Goal: Register for event/course

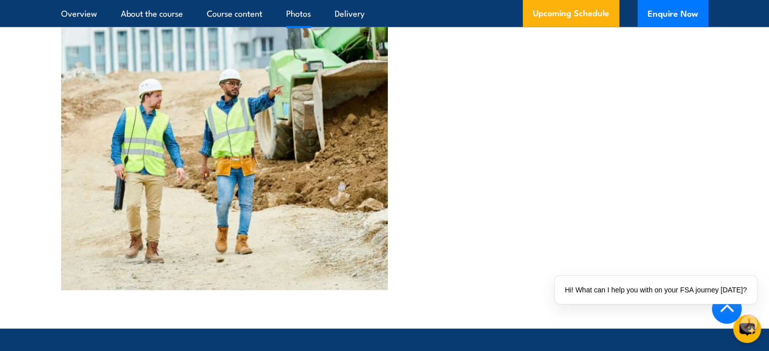
scroll to position [2313, 0]
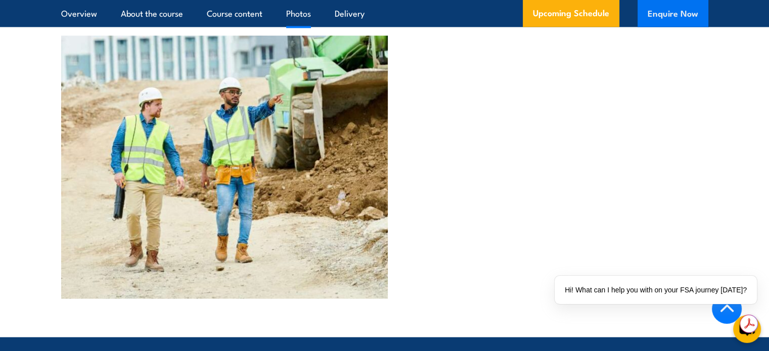
click at [668, 15] on button "Enquire Now" at bounding box center [673, 13] width 71 height 27
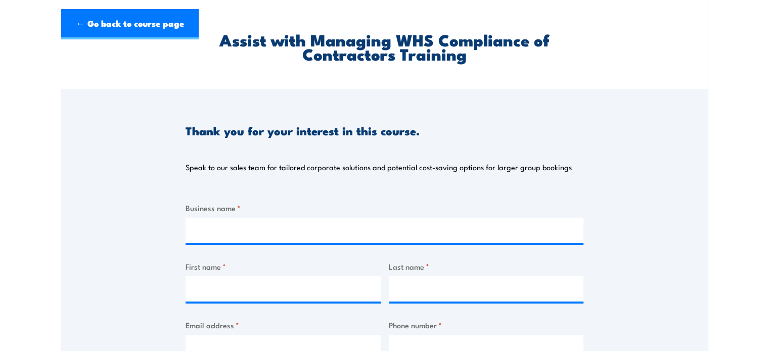
scroll to position [84, 0]
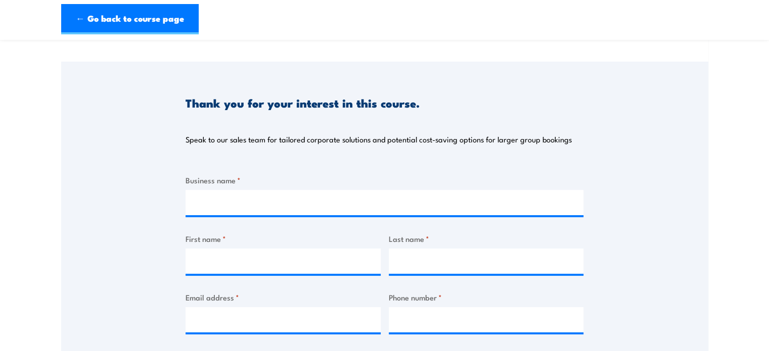
click at [235, 178] on label "Business name *" at bounding box center [385, 180] width 398 height 12
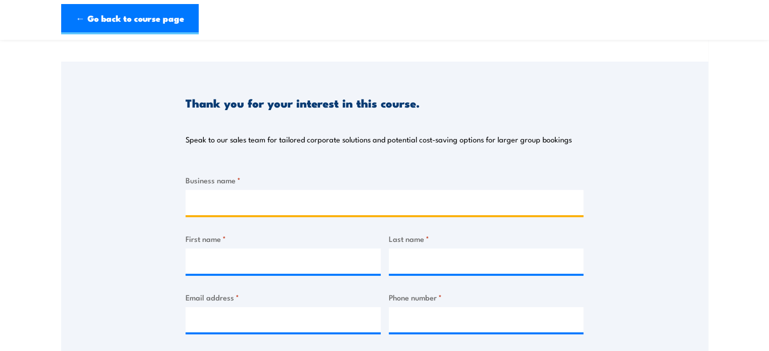
click at [235, 190] on input "Business name *" at bounding box center [385, 202] width 398 height 25
type input "Southport Sharks"
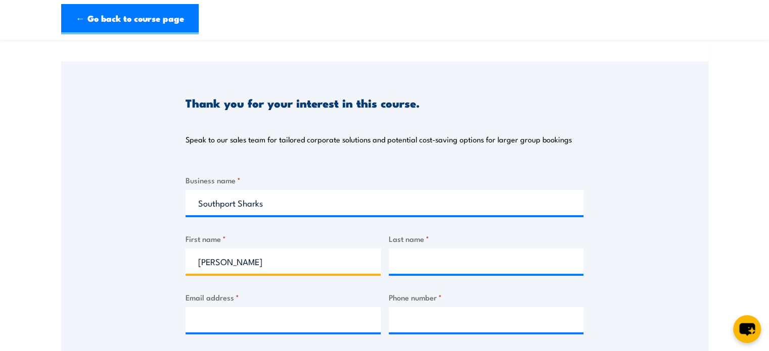
type input "Anne"
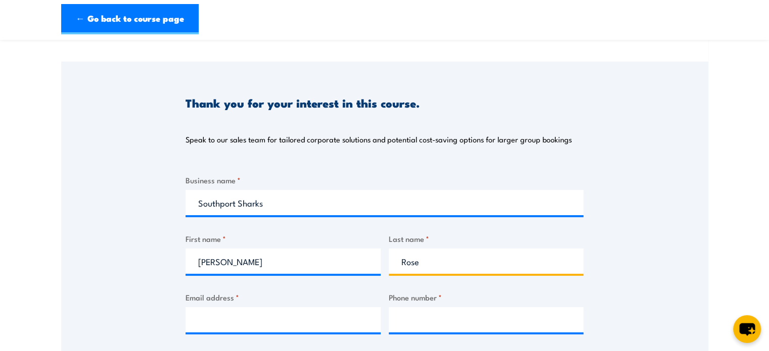
type input "Rose"
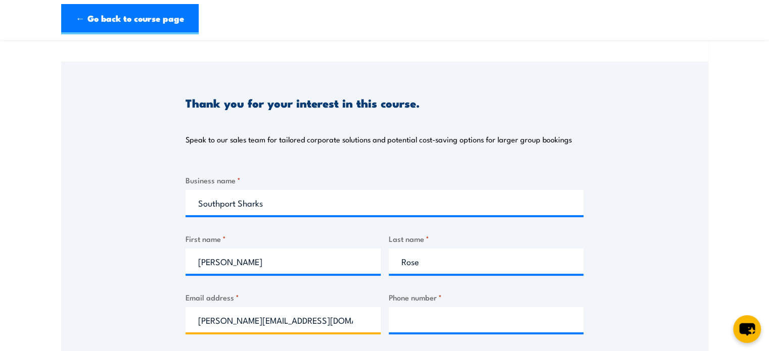
type input "A.rose@southportsharks.com.au"
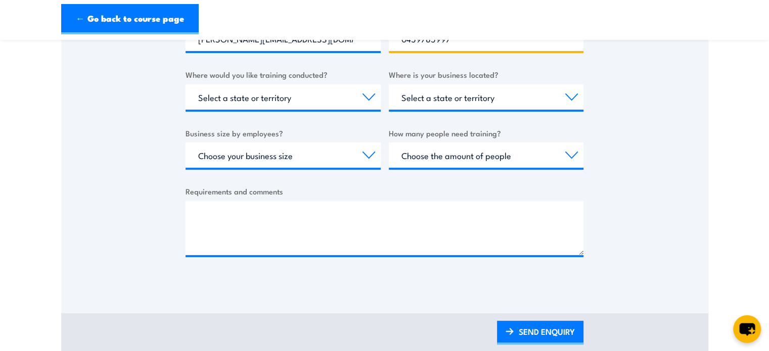
scroll to position [337, 0]
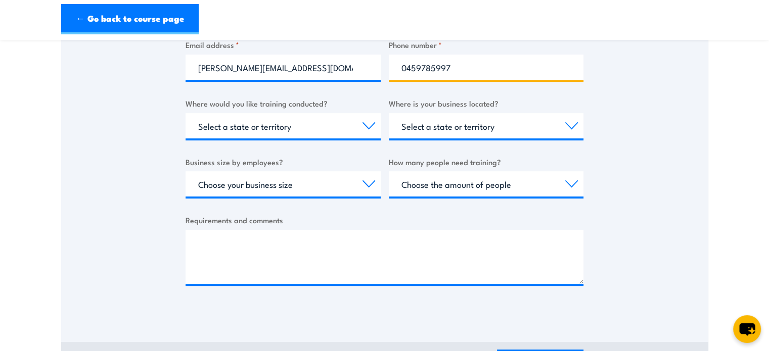
type input "0459785997"
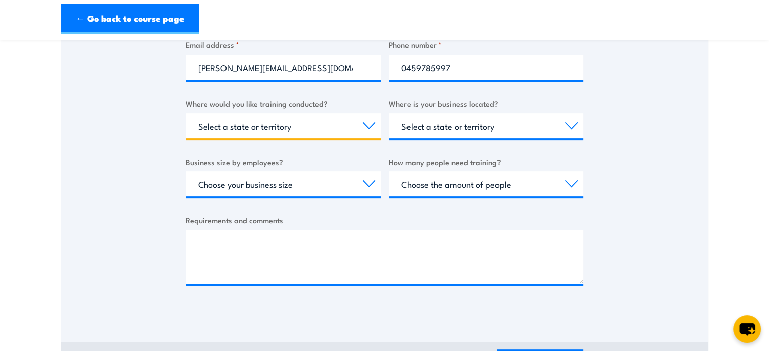
click at [361, 126] on select "Select a state or territory Nationally - multiple locations QLD NSW VIC SA ACT …" at bounding box center [283, 125] width 195 height 25
click at [360, 127] on select "Select a state or territory Nationally - multiple locations QLD NSW VIC SA ACT …" at bounding box center [283, 125] width 195 height 25
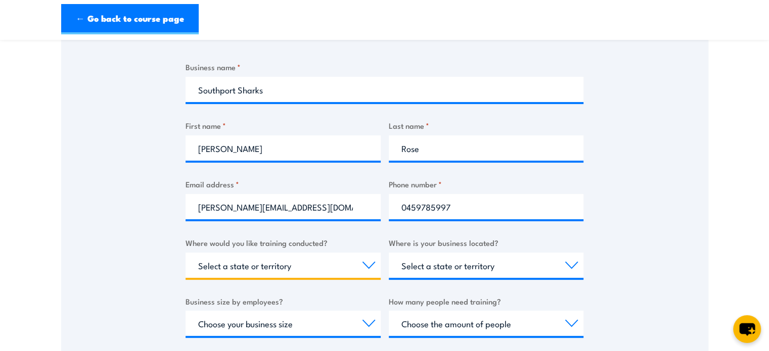
scroll to position [0, 0]
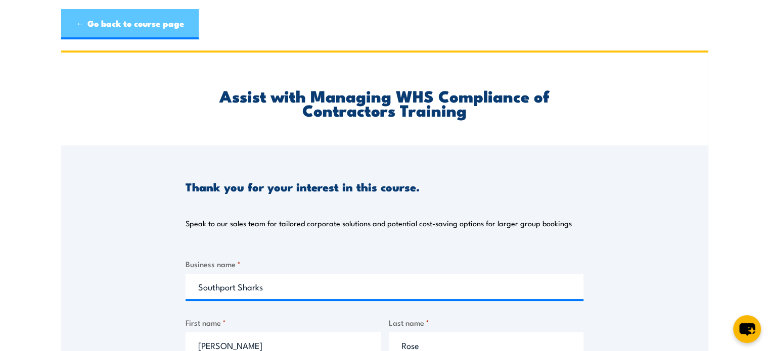
click at [118, 26] on link "← Go back to course page" at bounding box center [130, 24] width 138 height 30
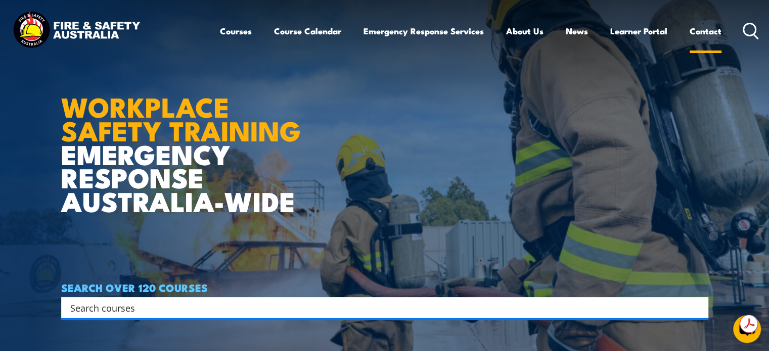
click at [704, 28] on link "Contact" at bounding box center [706, 31] width 32 height 27
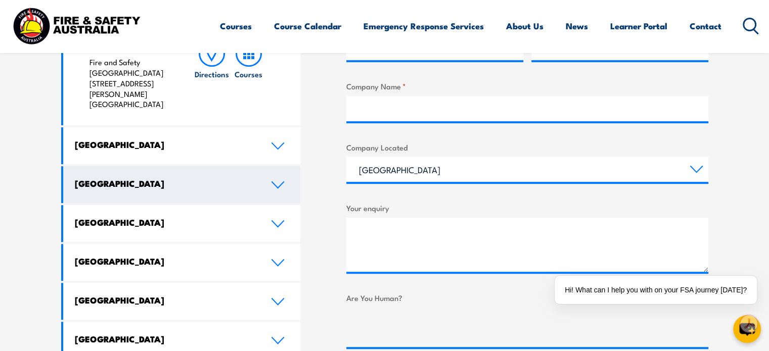
scroll to position [168, 0]
